Goal: Navigation & Orientation: Find specific page/section

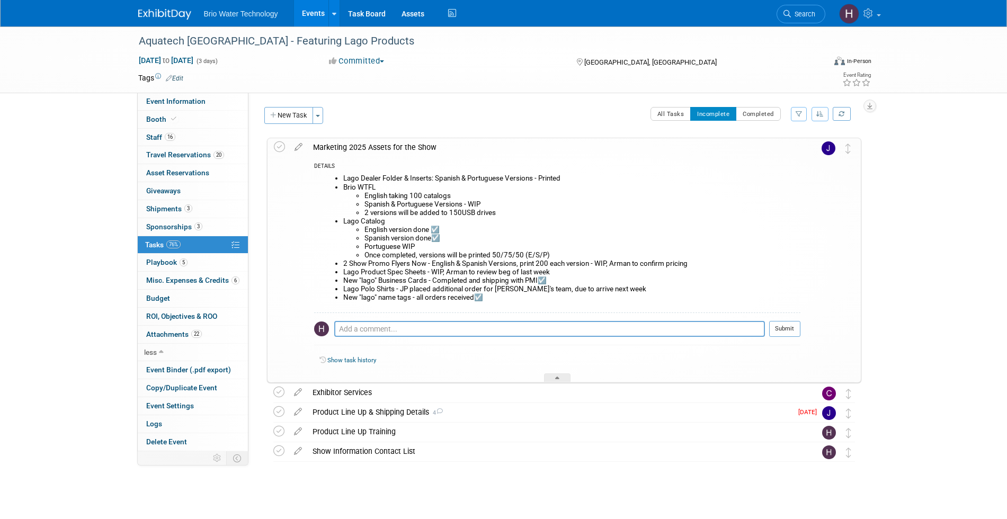
click at [153, 9] on img at bounding box center [164, 14] width 53 height 11
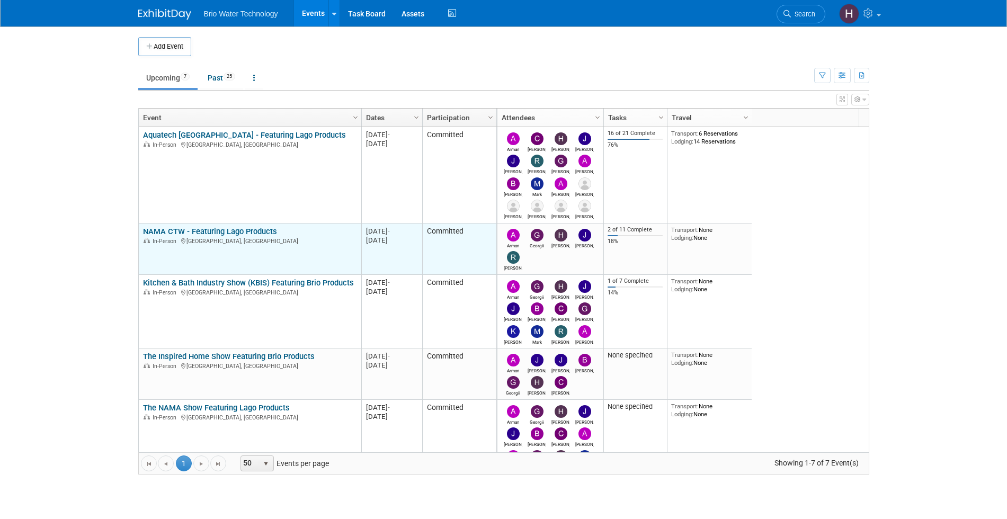
click at [226, 234] on link "NAMA CTW - Featuring Lago Products" at bounding box center [210, 232] width 134 height 10
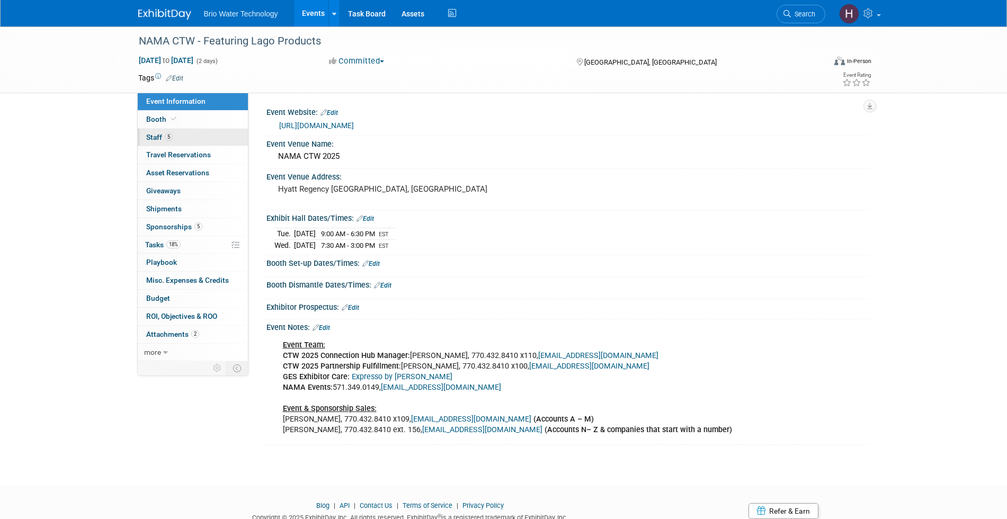
click at [161, 137] on span "Staff 5" at bounding box center [159, 137] width 26 height 8
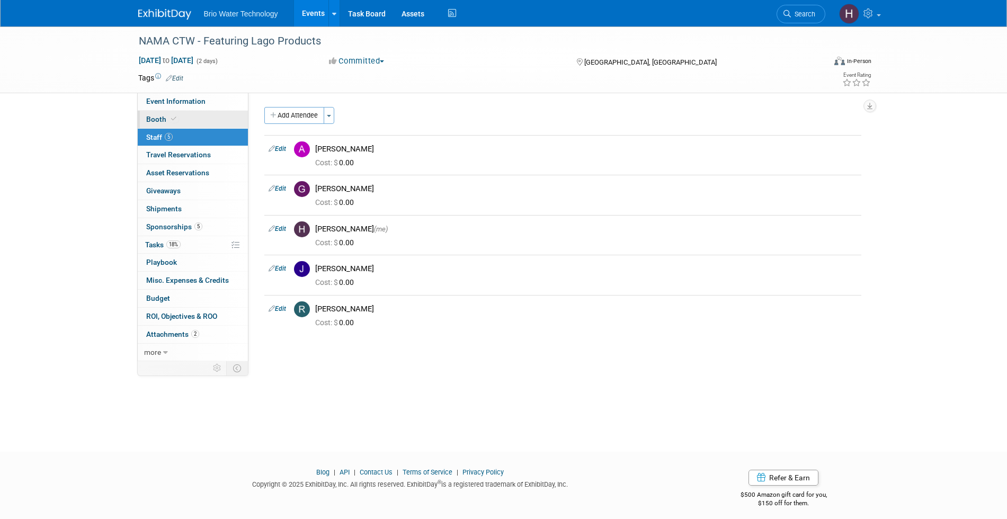
click at [169, 117] on span at bounding box center [174, 119] width 10 height 8
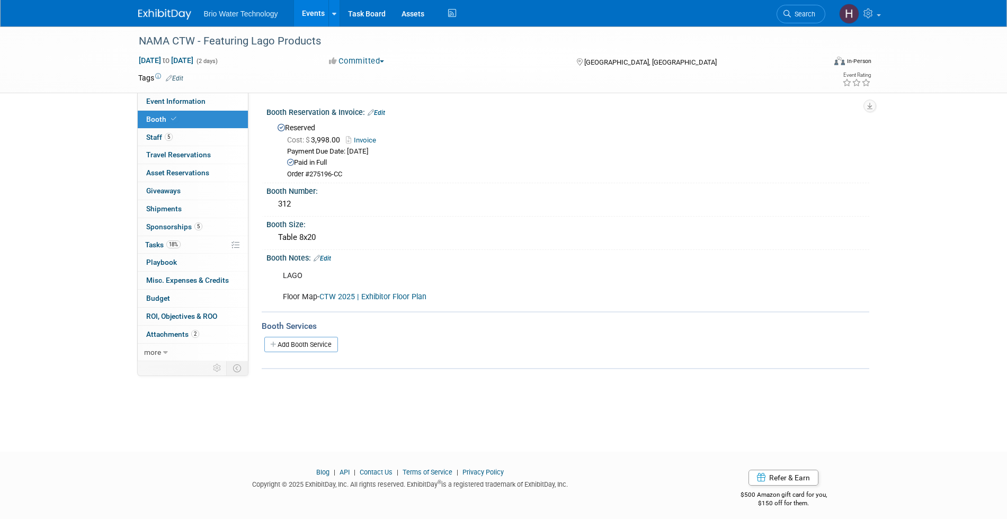
click at [180, 12] on img at bounding box center [164, 14] width 53 height 11
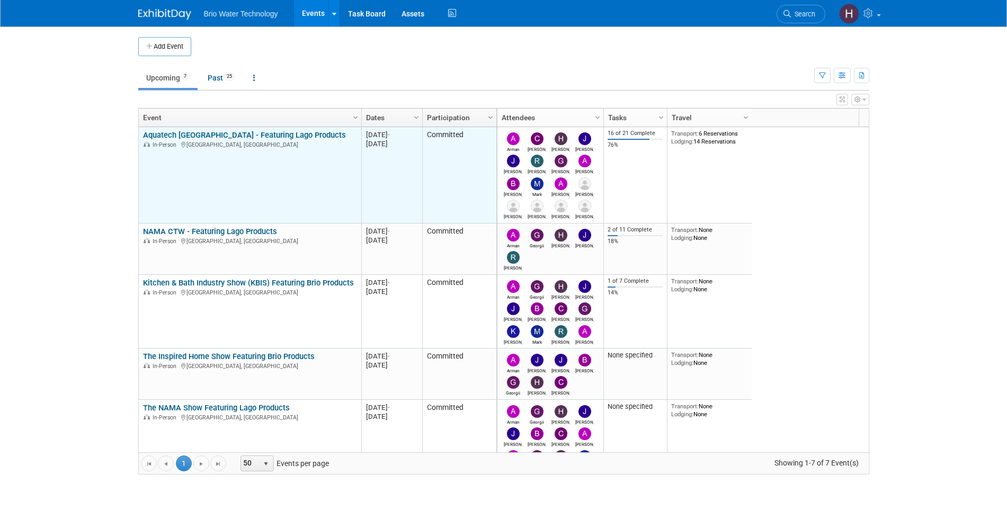
click at [273, 133] on link "Aquatech [GEOGRAPHIC_DATA] - Featuring Lago Products" at bounding box center [244, 135] width 203 height 10
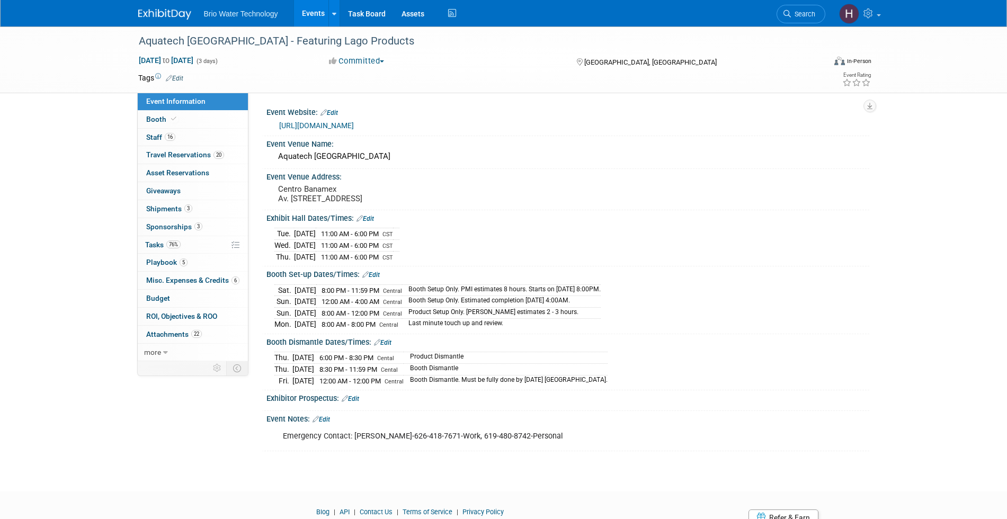
click at [354, 127] on link "[URL][DOMAIN_NAME]" at bounding box center [316, 125] width 75 height 8
